Goal: Use online tool/utility: Use online tool/utility

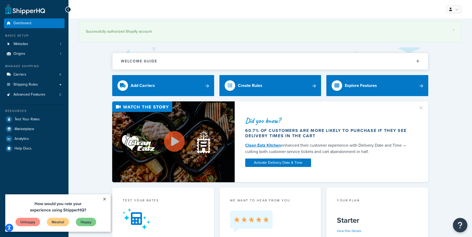
click at [460, 223] on icon "Open Resource Center" at bounding box center [459, 224] width 5 height 7
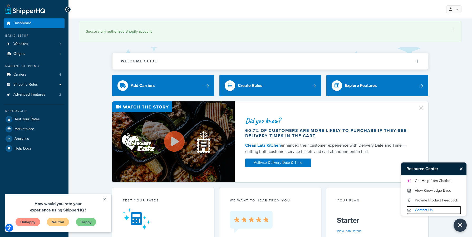
click at [430, 214] on link "Contact Us" at bounding box center [433, 210] width 55 height 8
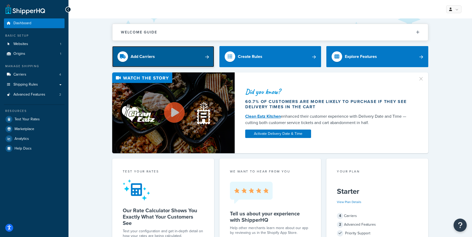
click at [164, 61] on link "Add Carriers" at bounding box center [163, 56] width 102 height 21
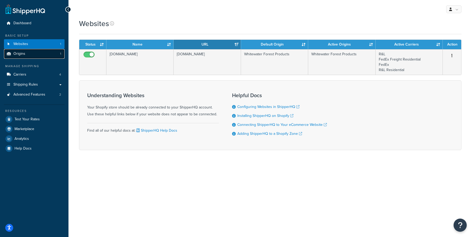
click at [24, 58] on link "Origins 1" at bounding box center [34, 54] width 61 height 10
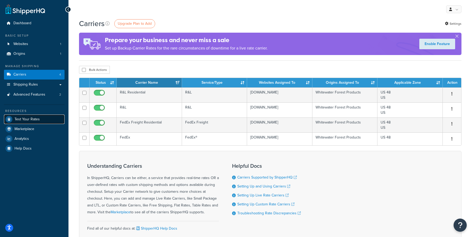
click at [24, 122] on span "Test Your Rates" at bounding box center [26, 119] width 25 height 4
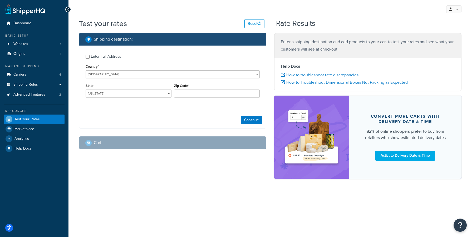
click at [164, 99] on div "State [US_STATE] [US_STATE] [US_STATE] [US_STATE] [US_STATE] Armed Forces Ameri…" at bounding box center [128, 91] width 88 height 19
click at [86, 89] on select "Alabama Alaska American Samoa Arizona Arkansas Armed Forces Americas Armed Forc…" at bounding box center [129, 93] width 86 height 8
select select "LA"
click at [185, 92] on input "Zip Code*" at bounding box center [217, 93] width 86 height 8
type input "70615"
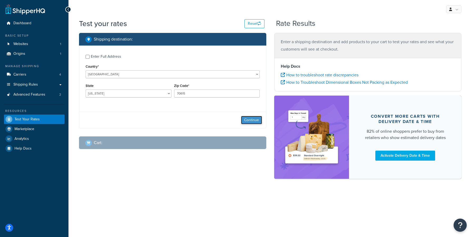
click at [244, 122] on button "Continue" at bounding box center [251, 120] width 21 height 8
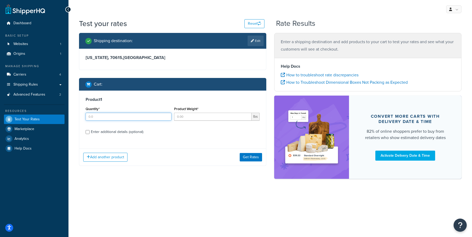
click at [130, 117] on input "Quantity*" at bounding box center [129, 117] width 86 height 8
type input "21"
click at [183, 114] on input "Product Weight*" at bounding box center [213, 117] width 78 height 8
type input "42"
click at [177, 131] on label "Enter additional details (optional)" at bounding box center [175, 131] width 169 height 8
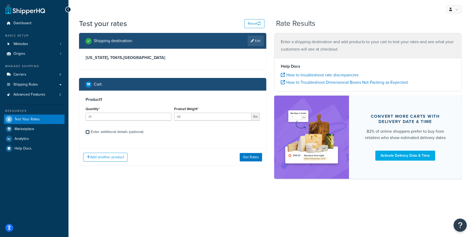
click at [89, 131] on input "Enter additional details (optional)" at bounding box center [88, 132] width 4 height 4
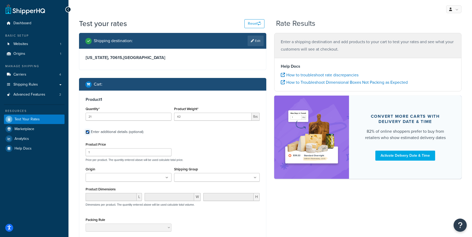
scroll to position [3, 0]
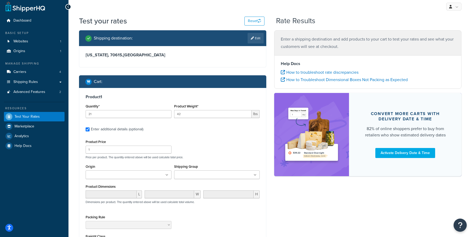
click at [108, 130] on div "Enter additional details (optional)" at bounding box center [117, 129] width 52 height 7
click at [89, 130] on input "Enter additional details (optional)" at bounding box center [88, 129] width 4 height 4
checkbox input "false"
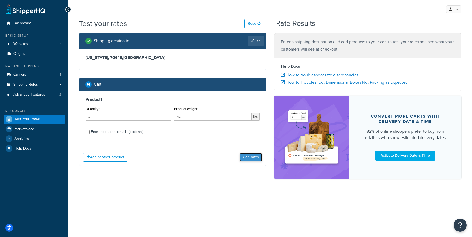
click at [252, 160] on button "Get Rates" at bounding box center [251, 157] width 22 height 8
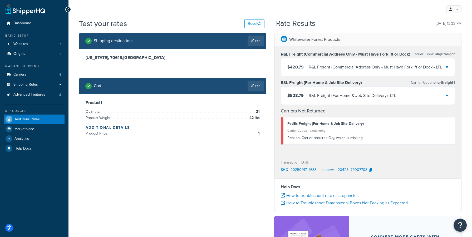
click at [429, 98] on div "$528.79 R&L Freight (For Home & Job Site Delivery) - LTL" at bounding box center [367, 96] width 173 height 18
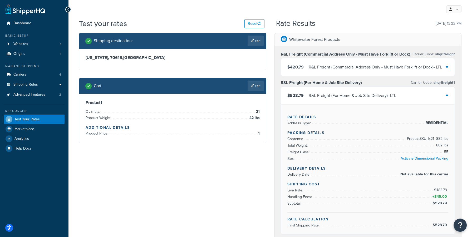
click at [415, 70] on div "R&L Freight (Commercial Address Only - Must Have Forklift or Dock) - LTL" at bounding box center [374, 66] width 133 height 7
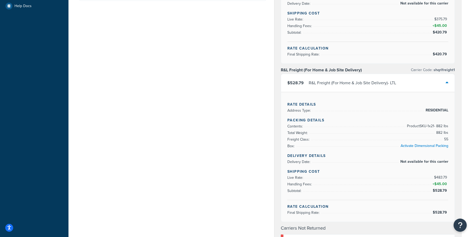
scroll to position [146, 0]
